Goal: Task Accomplishment & Management: Manage account settings

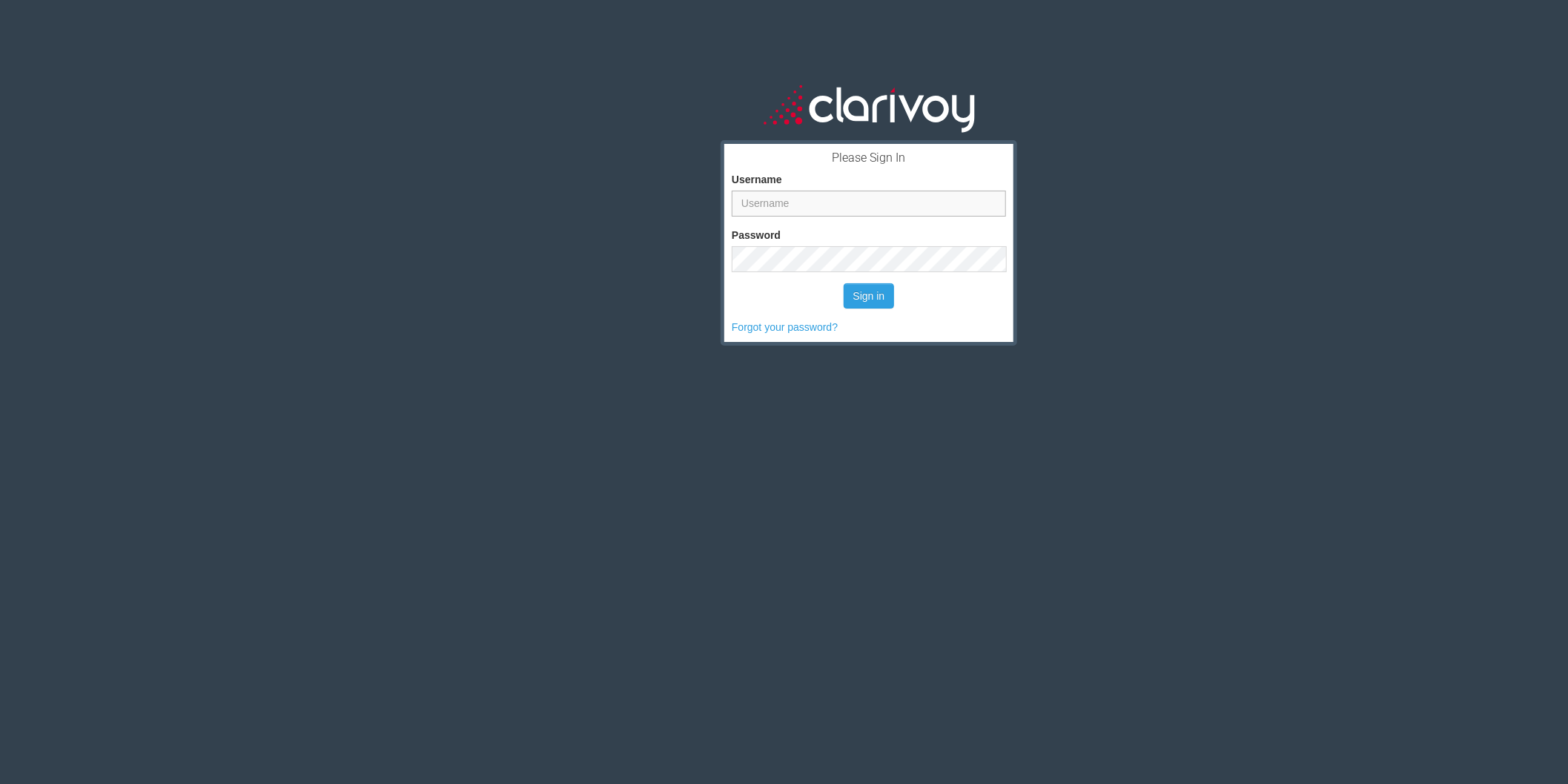
click at [790, 190] on input "Username" at bounding box center [869, 203] width 275 height 26
click at [982, 190] on input "Username" at bounding box center [869, 203] width 275 height 26
click at [781, 190] on input "Username" at bounding box center [869, 203] width 275 height 26
click at [758, 190] on input "Username" at bounding box center [869, 203] width 275 height 26
type input "mdailey"
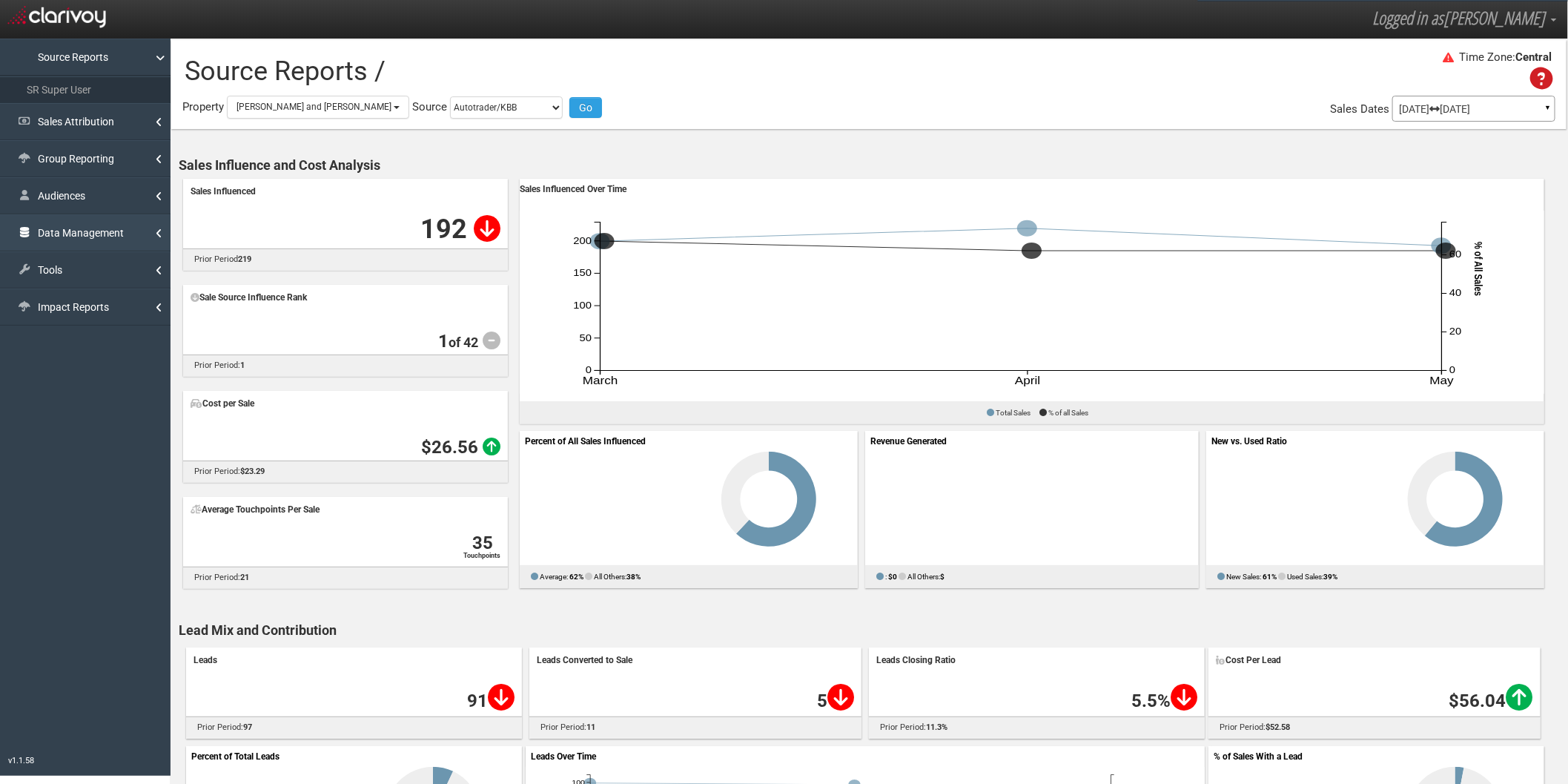
click at [79, 227] on link "Data Management" at bounding box center [85, 233] width 171 height 37
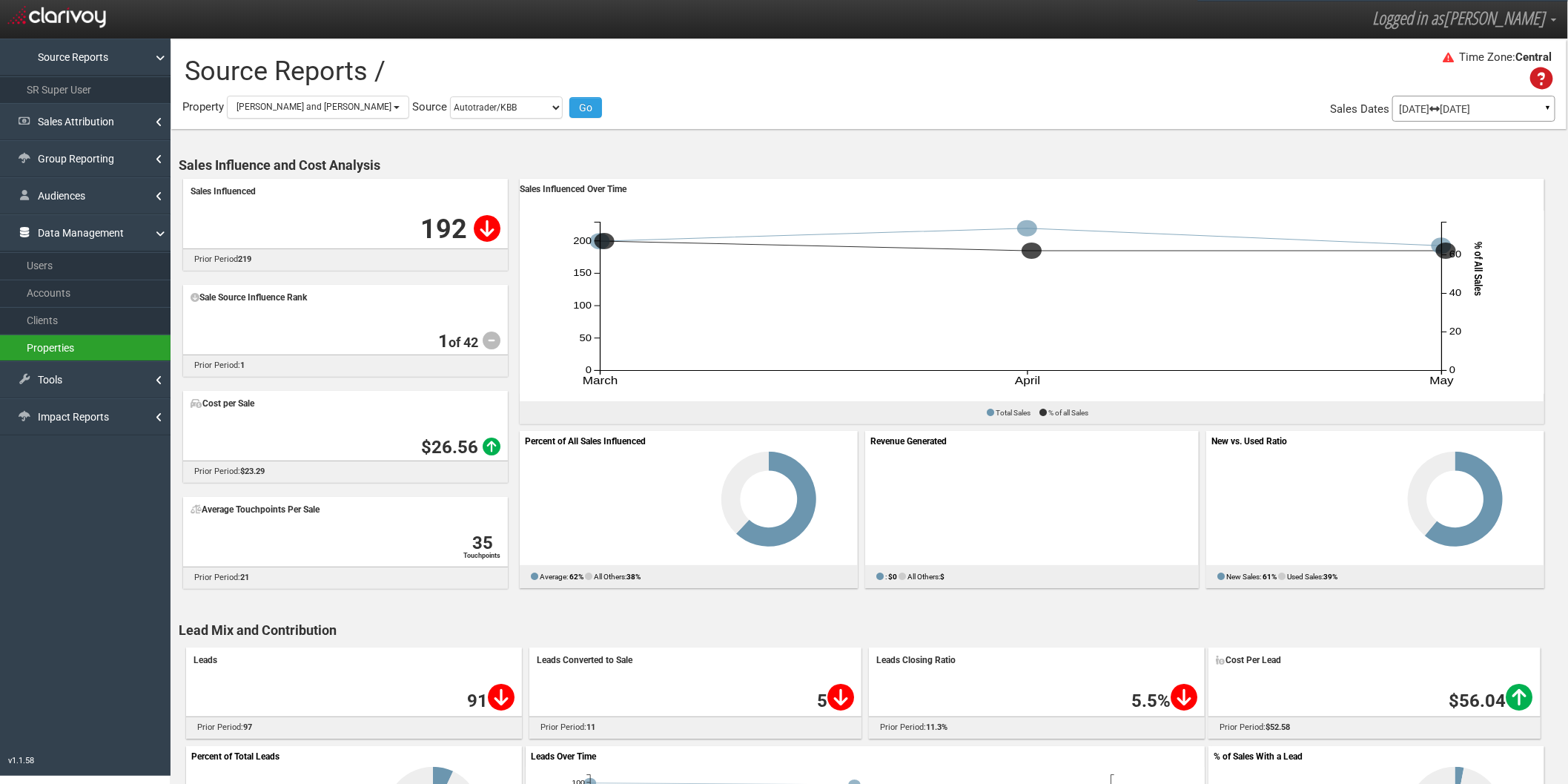
click at [88, 348] on link "Properties" at bounding box center [85, 347] width 171 height 27
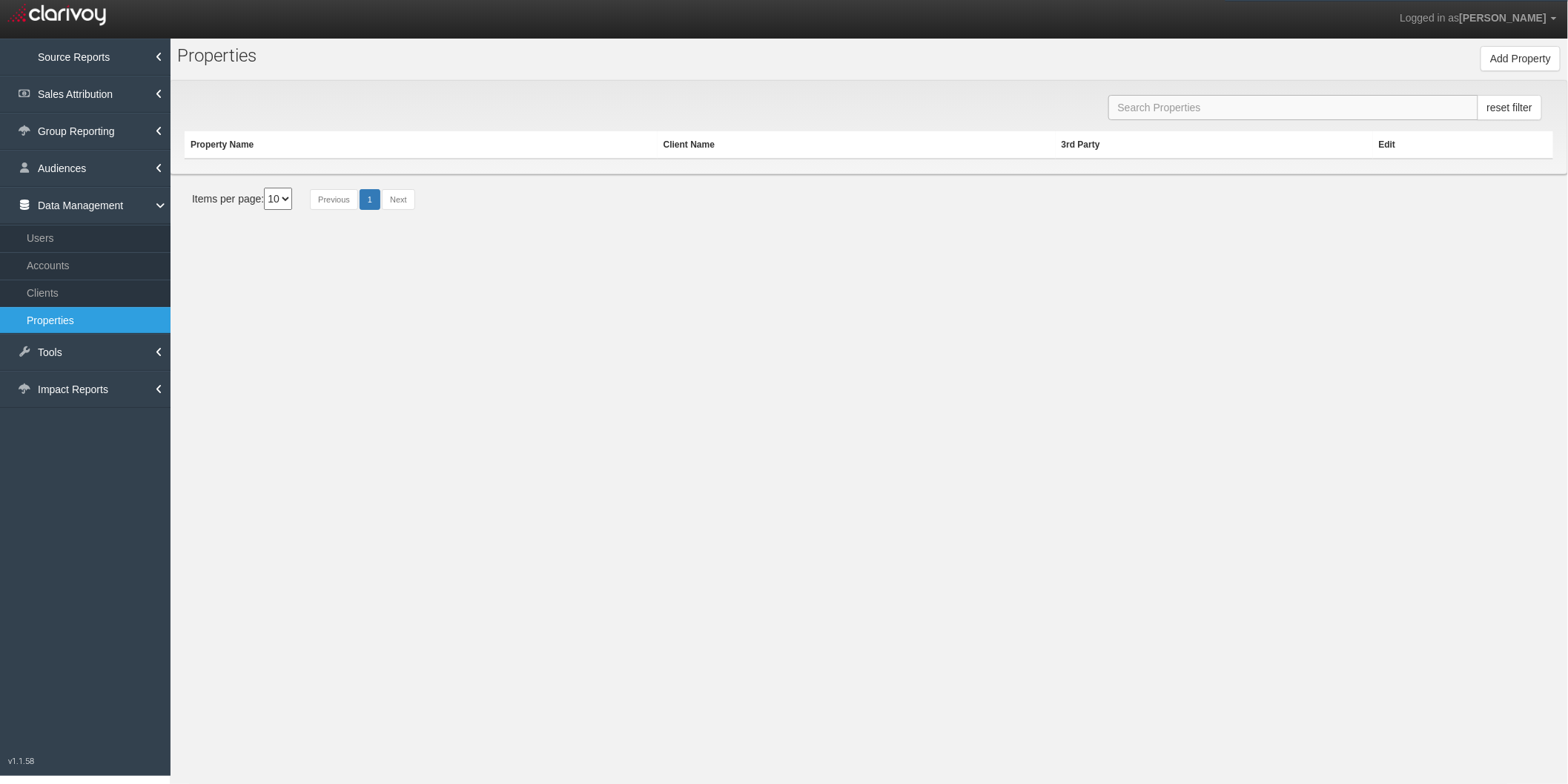
click at [1155, 110] on input "text" at bounding box center [1293, 107] width 370 height 25
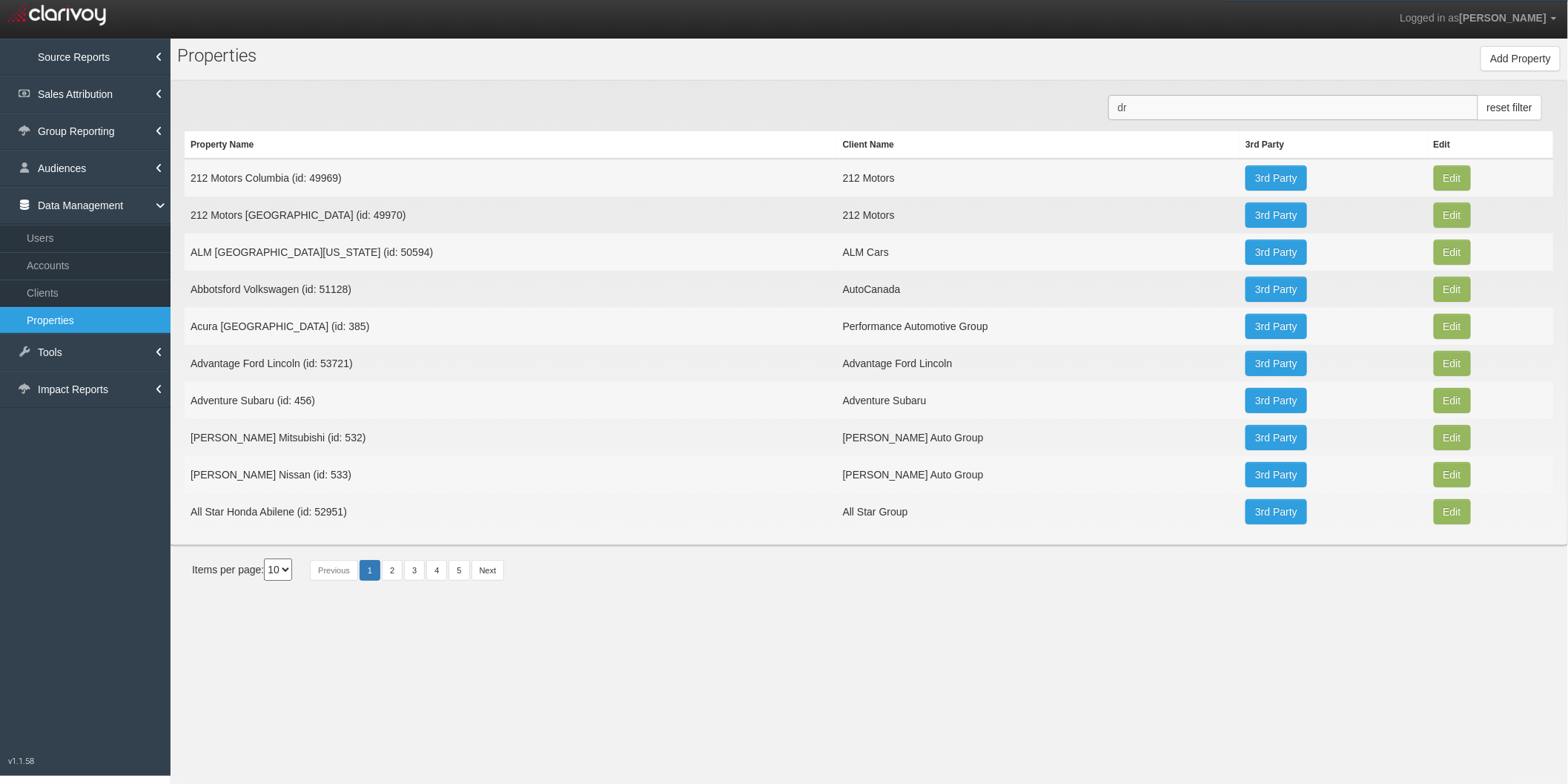
type input "d"
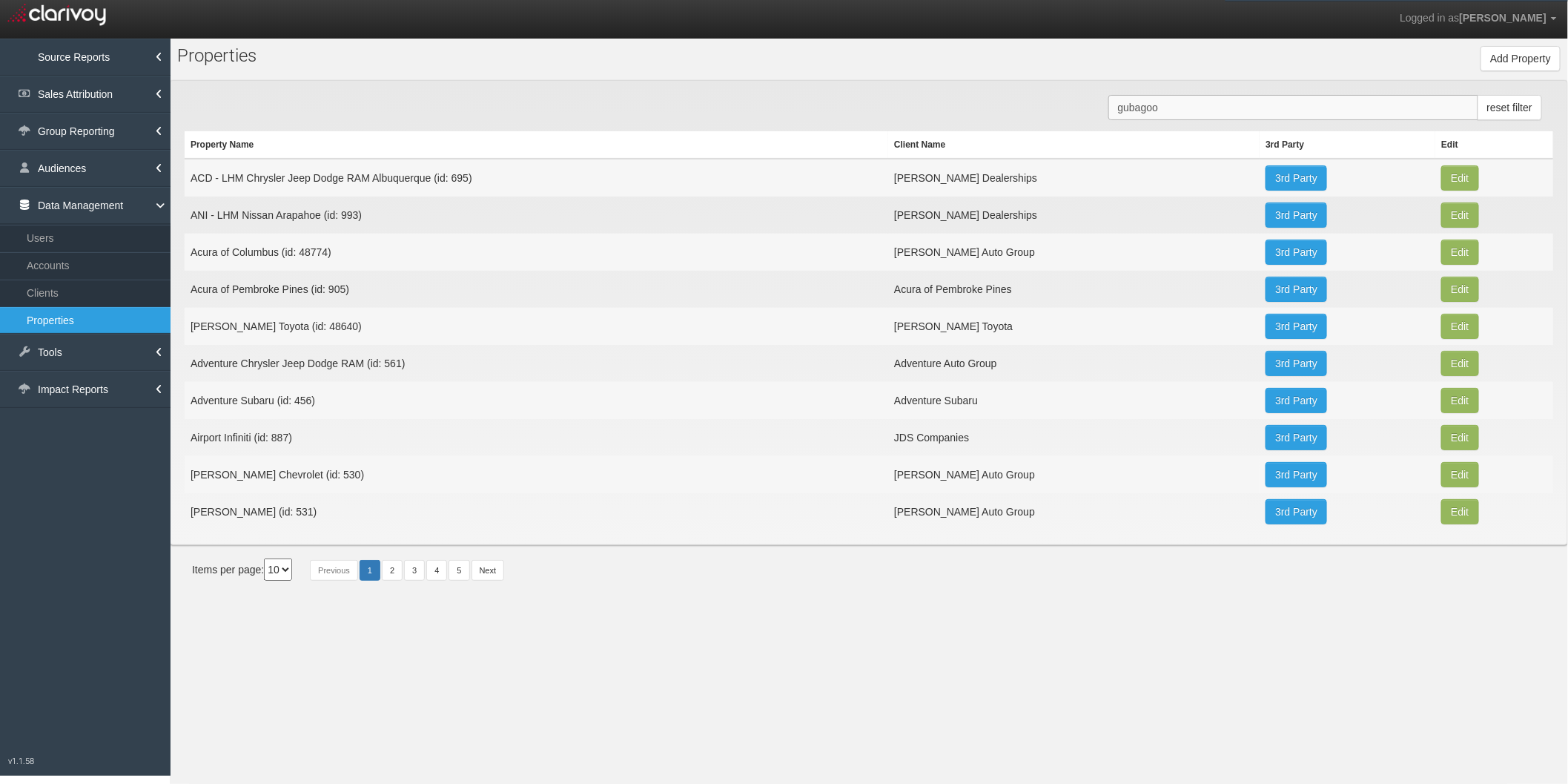
click at [1160, 103] on input "gubagoo" at bounding box center [1293, 107] width 370 height 25
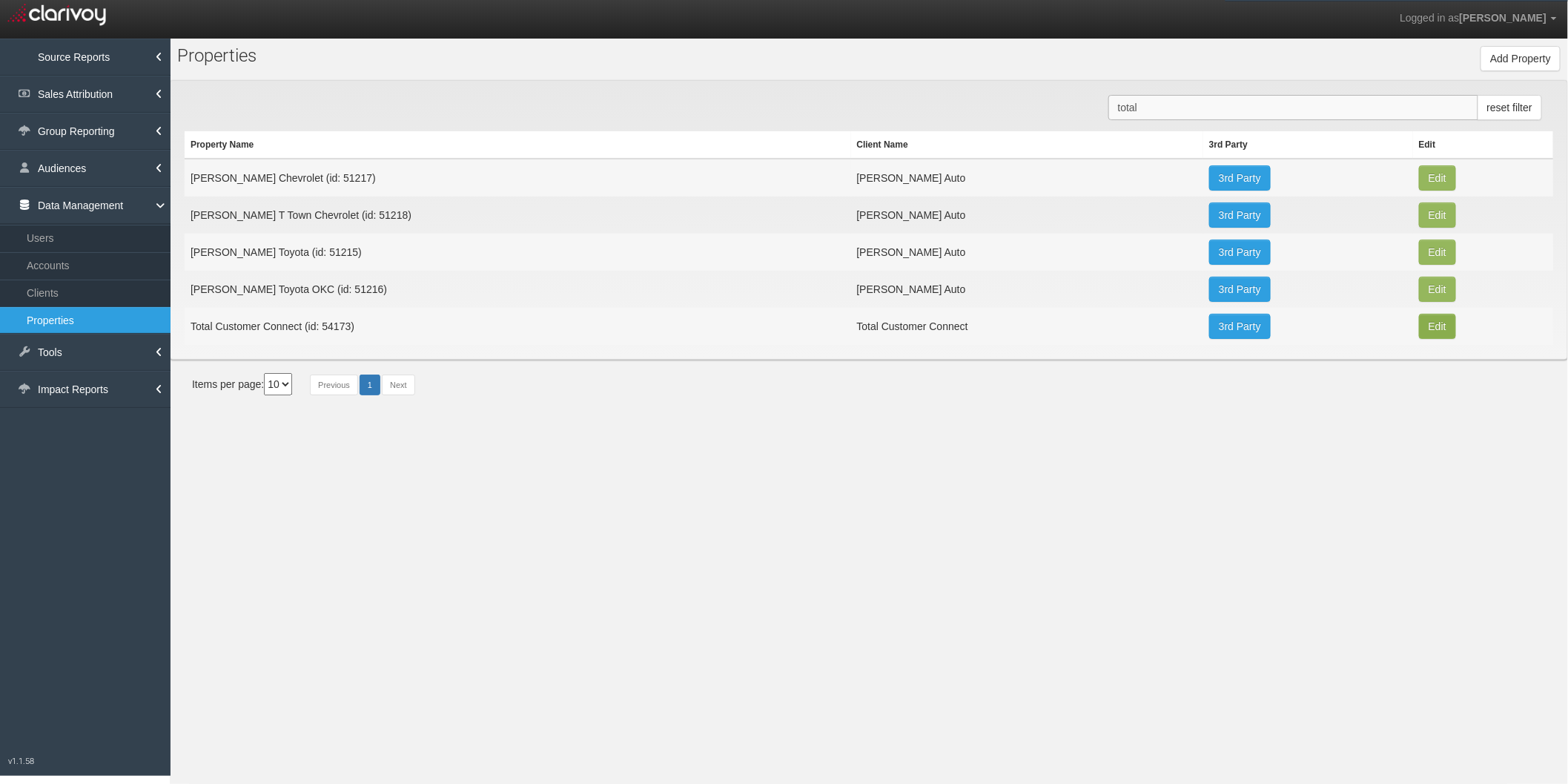
type input "total"
click at [1422, 190] on button "Edit" at bounding box center [1438, 177] width 37 height 25
type input "Total Customer Connect"
type input "54173"
type input "36a2b7280901431dd4a3bce72abe4d15d41af4dc"
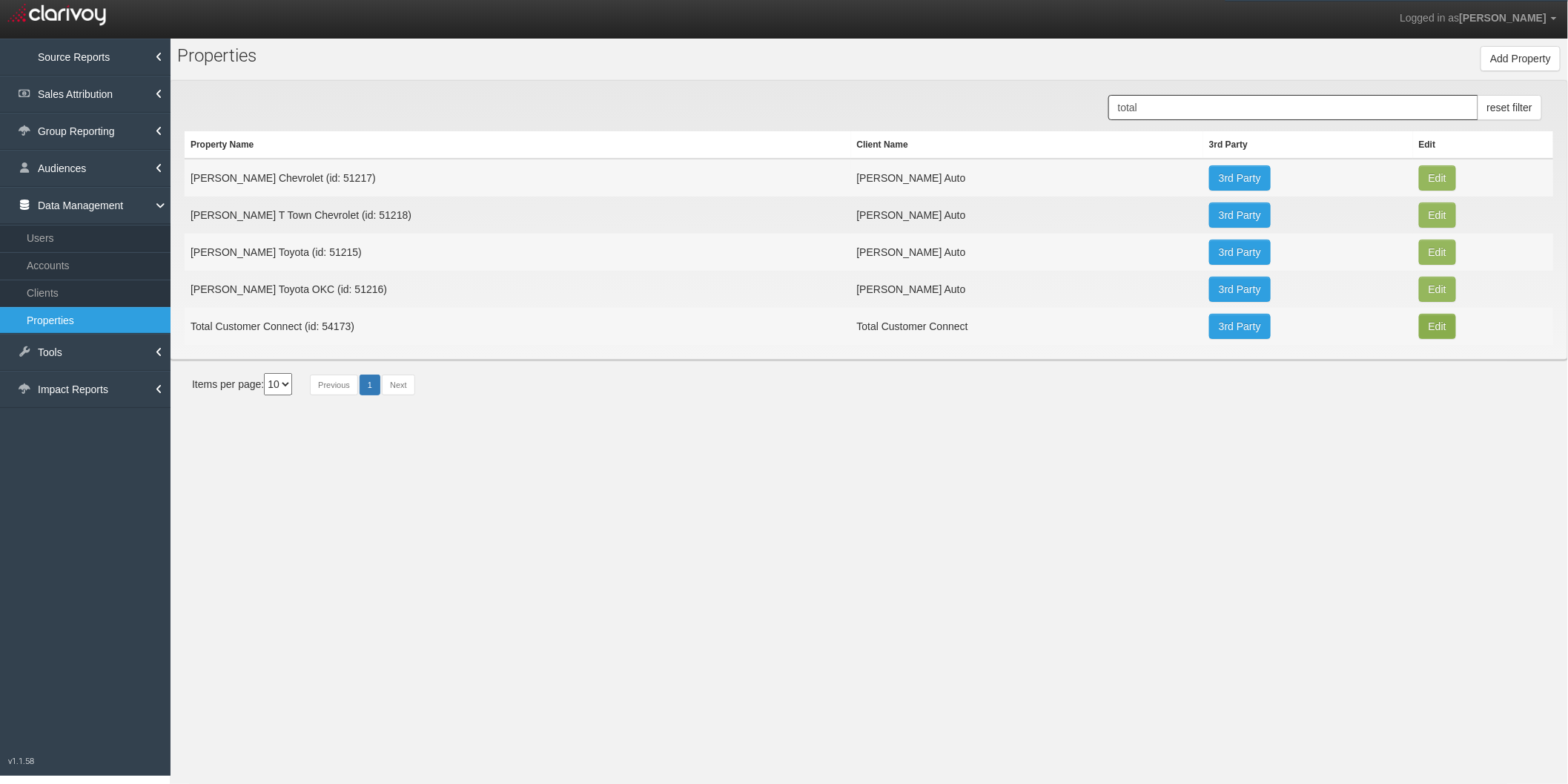
select select "681cddd3100ab959e51d863a"
select select "string:USD"
type input "[STREET_ADDRESS]"
type input "Suite214"
type input "[GEOGRAPHIC_DATA]"
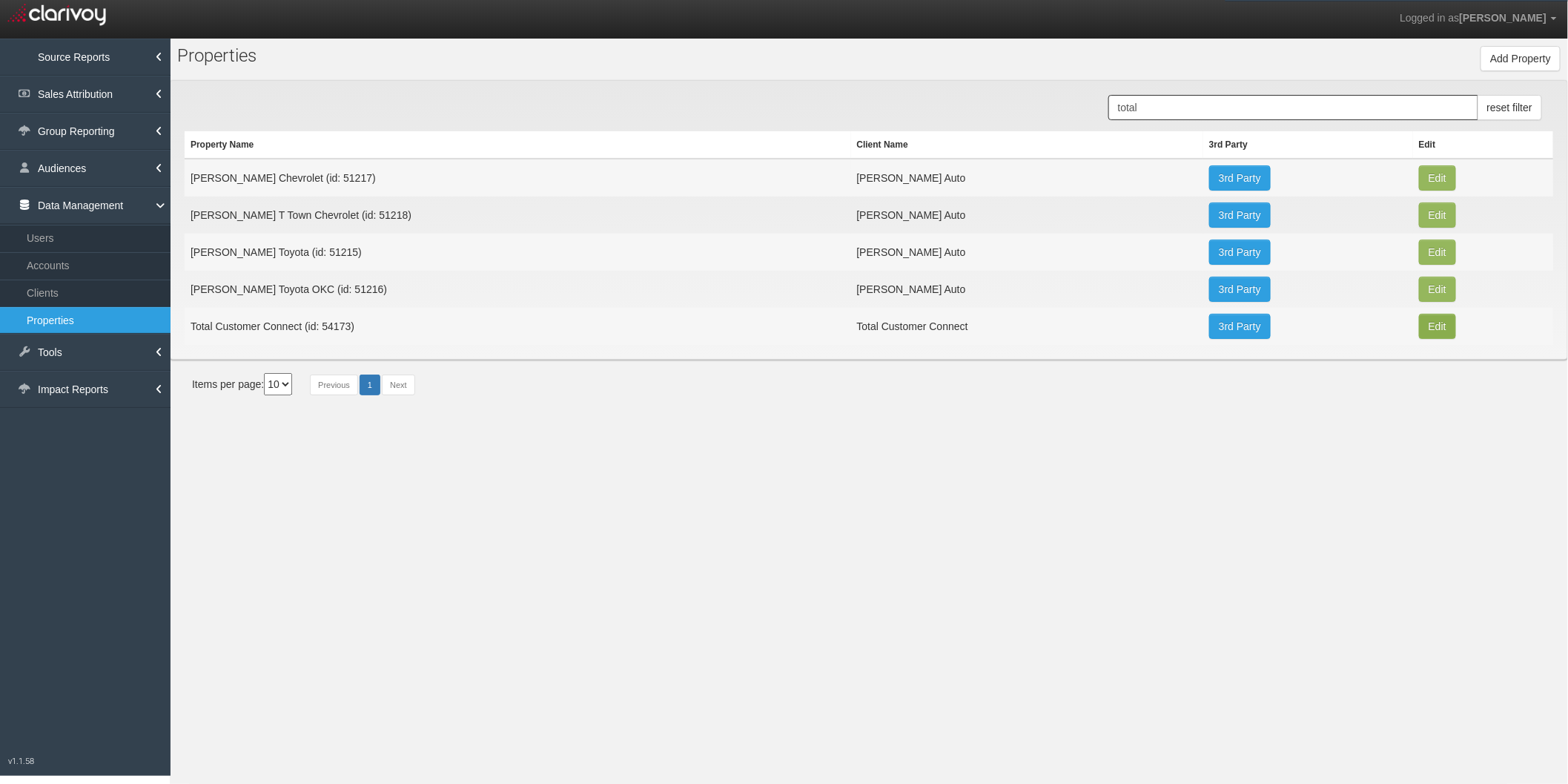
type input "NV"
type input "89119"
type input "36.1014013"
type input "-115.132636"
type input "America/[GEOGRAPHIC_DATA]"
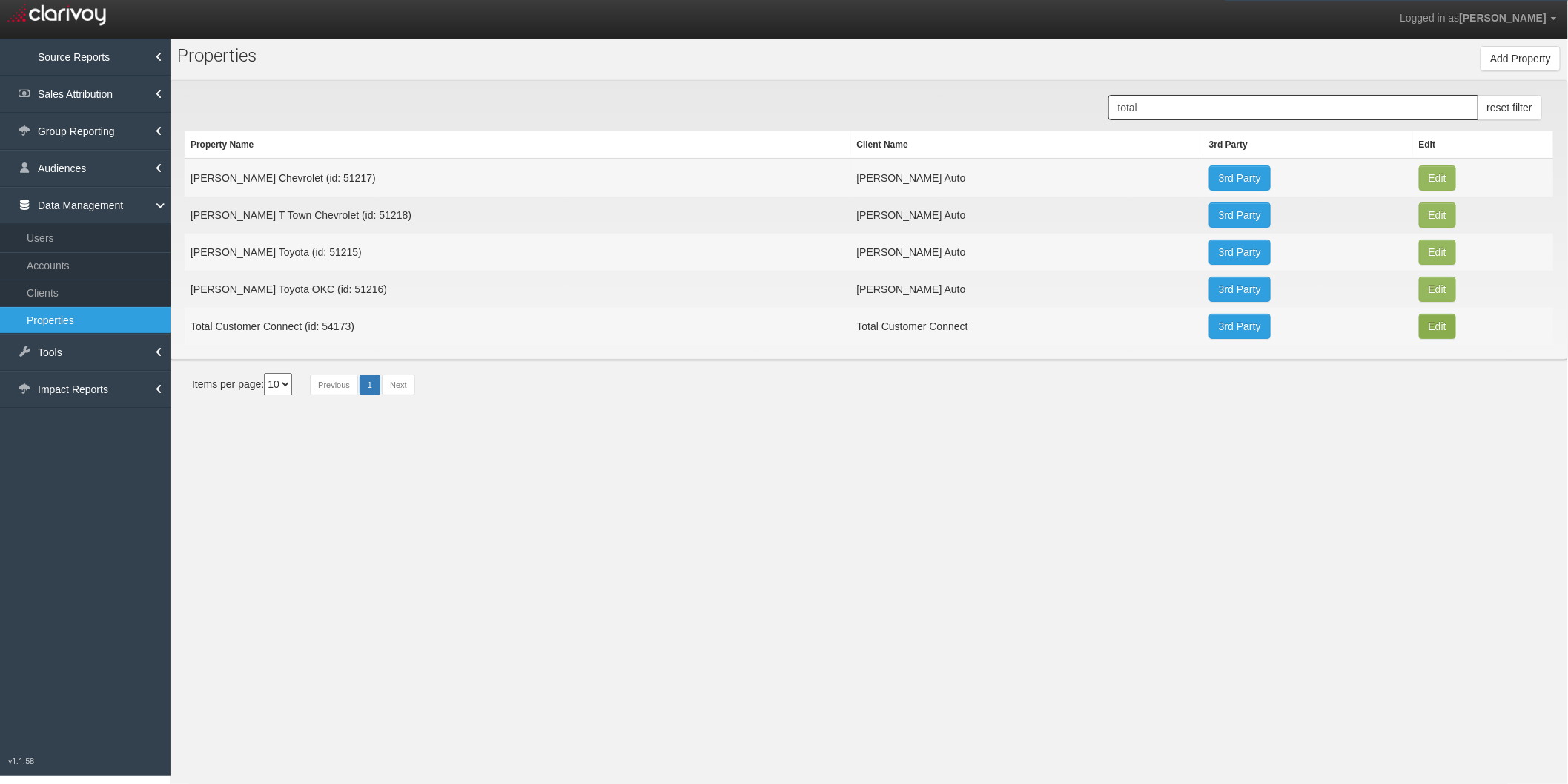
scroll to position [28, 0]
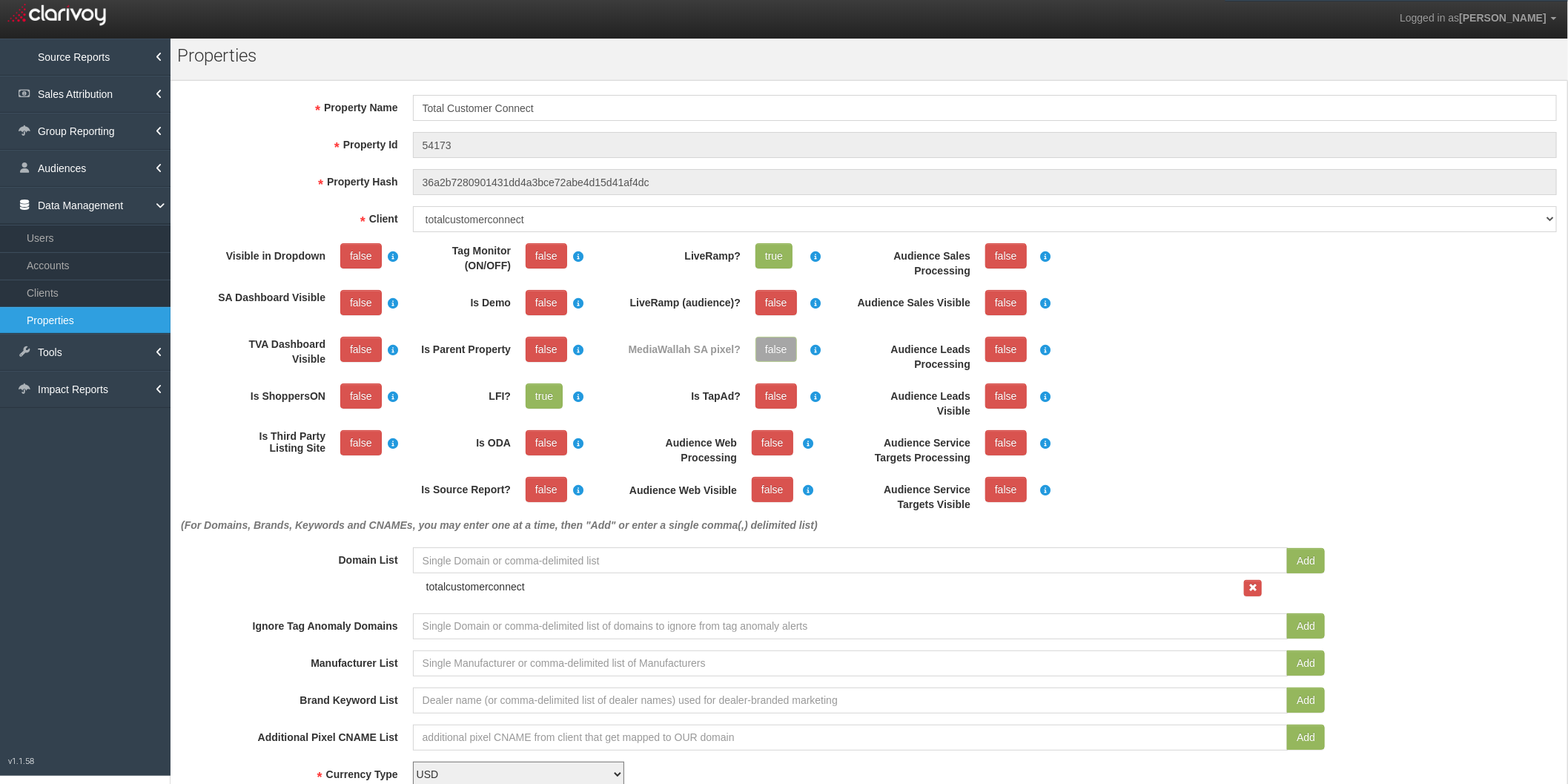
click at [1324, 313] on div "(For Domains, Brands, Keywords and CNAMEs, you may enter one at a time, then "A…" at bounding box center [868, 390] width 1391 height 293
click at [441, 145] on input "54173" at bounding box center [985, 145] width 1145 height 26
